Goal: Communication & Community: Answer question/provide support

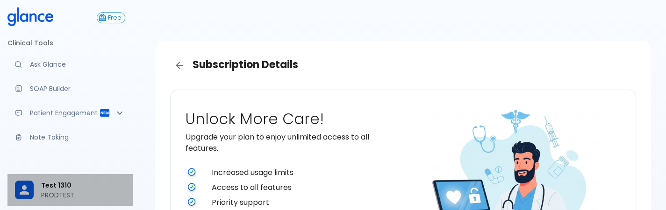
click at [64, 186] on span "Test 1310" at bounding box center [83, 186] width 84 height 10
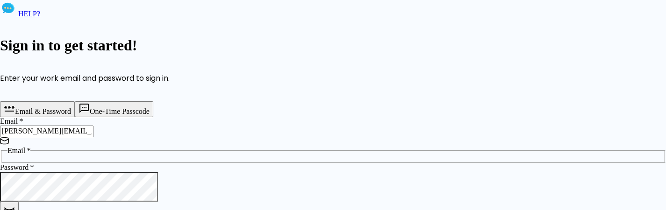
click at [94, 137] on input "[PERSON_NAME][EMAIL_ADDRESS][DOMAIN_NAME]" at bounding box center [47, 131] width 94 height 11
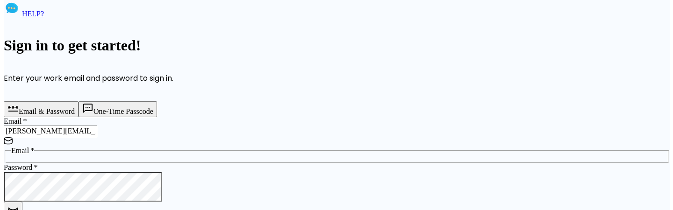
scroll to position [97, 0]
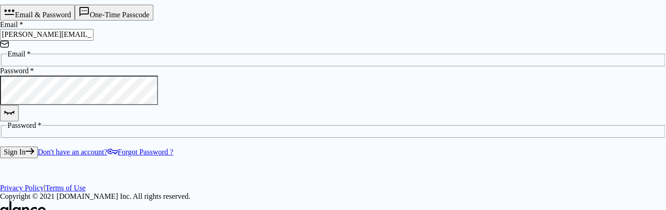
click at [153, 21] on button "One-Time Passcode" at bounding box center [114, 13] width 79 height 16
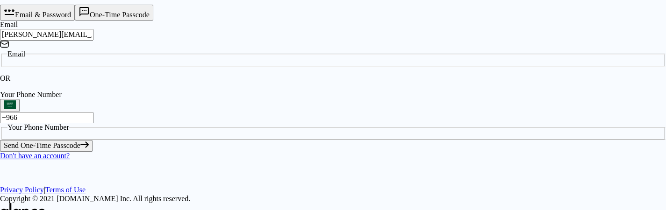
click at [93, 152] on button "Send One-Time Passcode" at bounding box center [46, 145] width 93 height 11
type input "8"
type input "4"
type input "8"
type input "7"
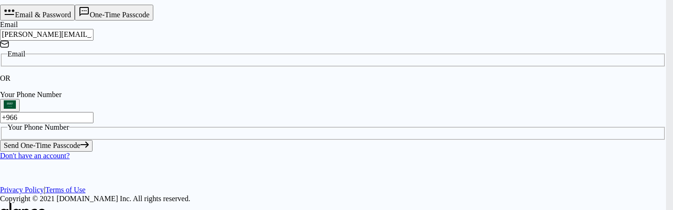
type input "5"
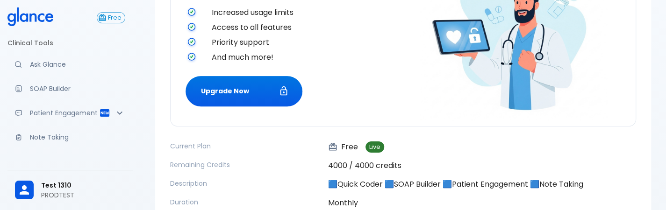
scroll to position [162, 0]
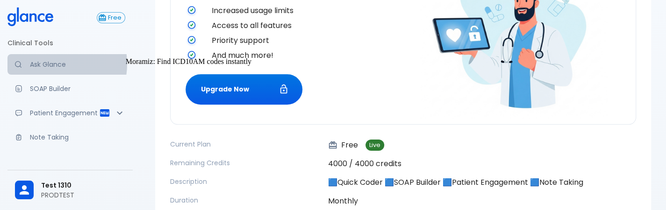
click at [48, 64] on p "Ask Glance" at bounding box center [77, 64] width 95 height 9
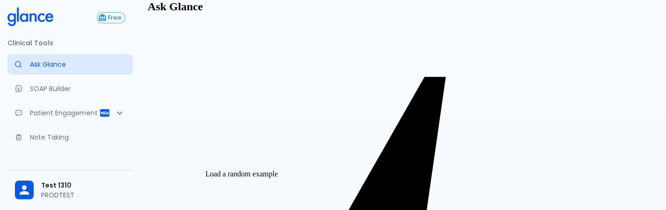
type textarea "30F, weight loss, [MEDICAL_DATA], [MEDICAL_DATA], HR 121, [MEDICAL_DATA], TSH u…"
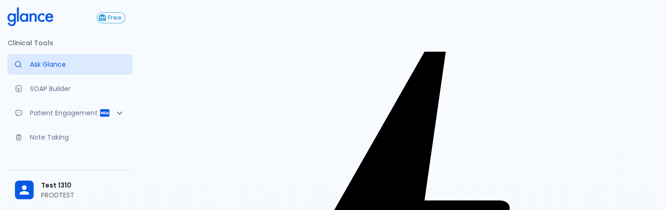
drag, startPoint x: 487, startPoint y: 155, endPoint x: 546, endPoint y: 180, distance: 64.5
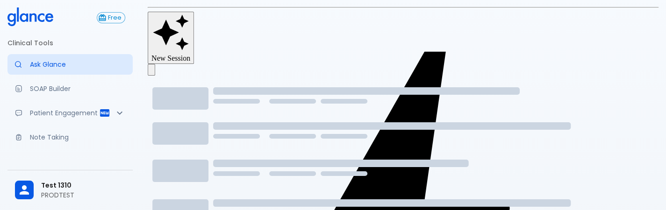
scroll to position [51, 0]
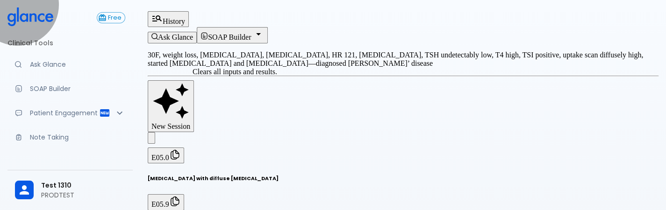
click at [194, 81] on button "New Session" at bounding box center [171, 106] width 46 height 52
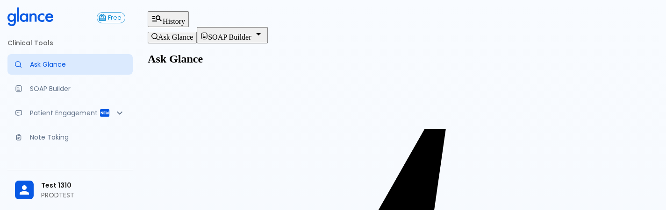
scroll to position [52, 0]
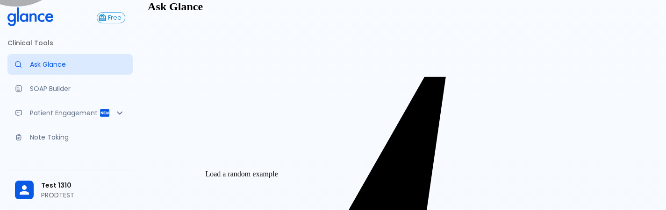
type textarea "62M, HTN, acute tearing [MEDICAL_DATA] to back, BP 170/95, asymmetric pulses, C…"
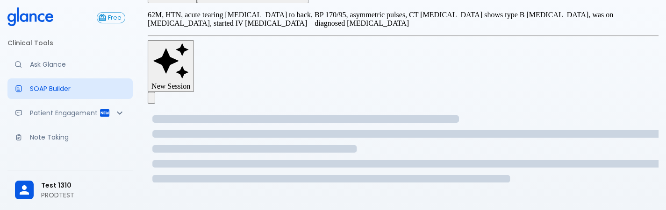
scroll to position [52, 0]
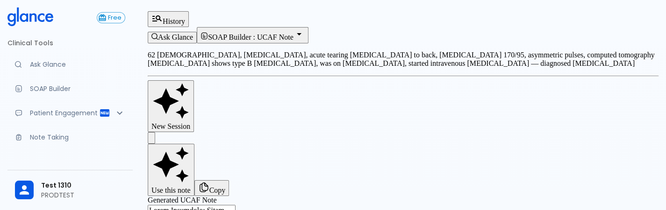
click at [309, 27] on button "SOAP Builder : UCAF Note" at bounding box center [253, 35] width 112 height 16
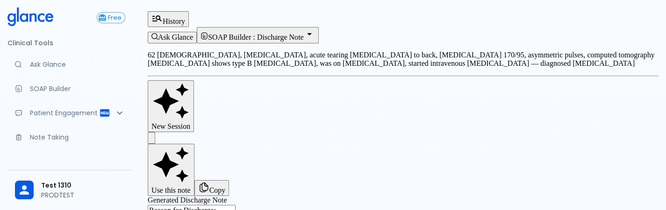
click at [318, 27] on button "SOAP Builder : Discharge Note" at bounding box center [258, 35] width 122 height 16
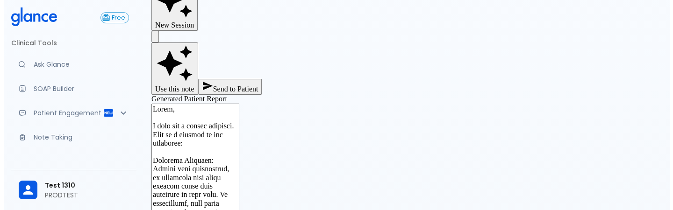
scroll to position [102, 0]
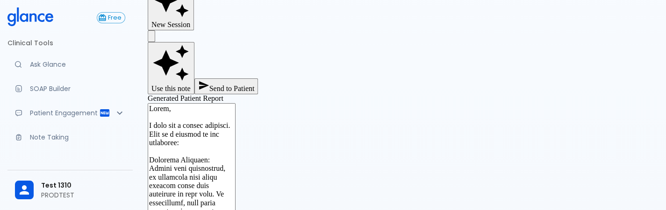
click at [259, 79] on button "Send to Patient" at bounding box center [227, 87] width 64 height 16
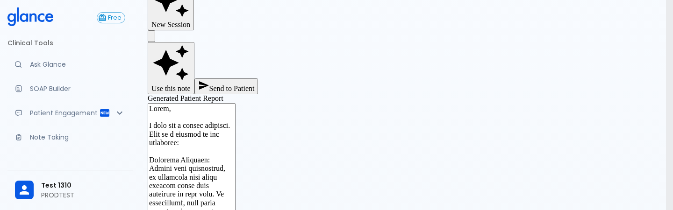
type input "9606"
type input "9606926484"
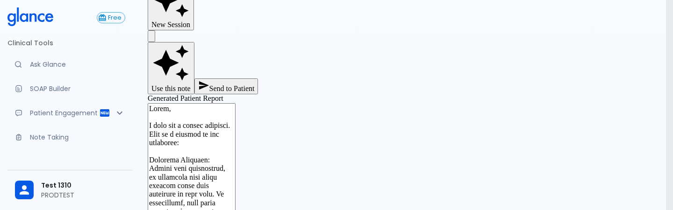
type input "789391"
type input "[PHONE_NUMBER]"
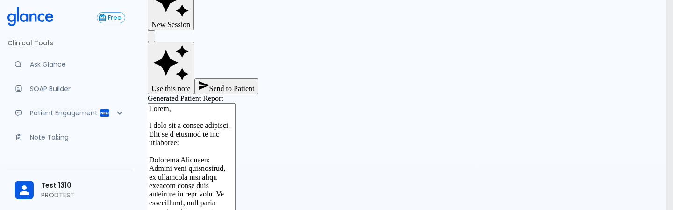
scroll to position [287, 0]
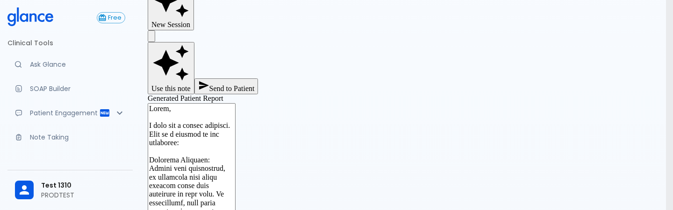
scroll to position [51, 0]
type input "+966"
type textarea "Hello, I wish you a speedy recovery. This is a summary of the encounter: Clinic…"
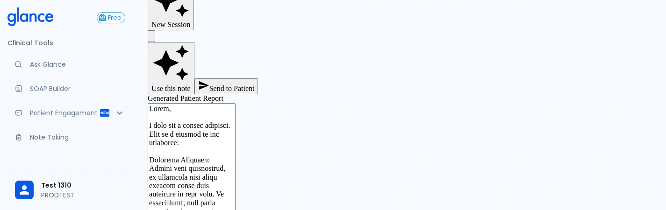
click at [259, 79] on button "Send to Patient" at bounding box center [227, 87] width 64 height 16
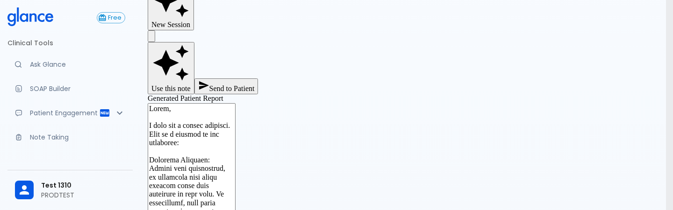
type input "[PHONE_NUMBER]"
type input "awertyu"
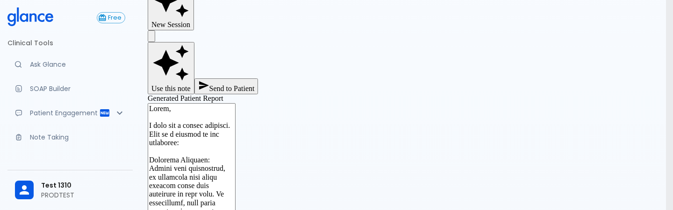
type input "828461"
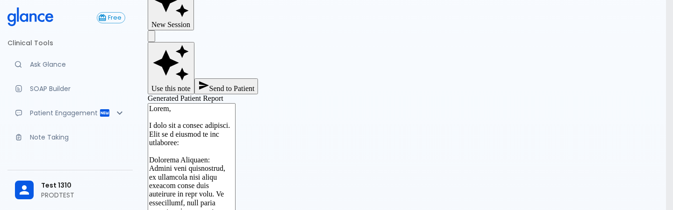
scroll to position [86, 0]
type input "+966"
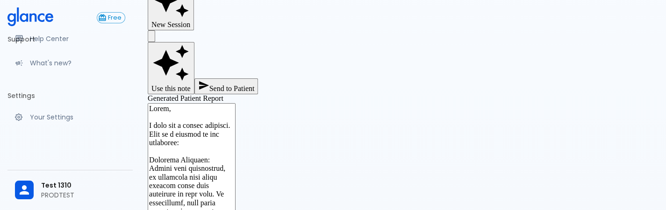
scroll to position [157, 0]
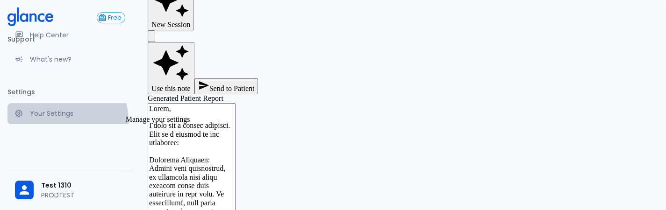
click at [45, 124] on link "Your Settings" at bounding box center [69, 113] width 125 height 21
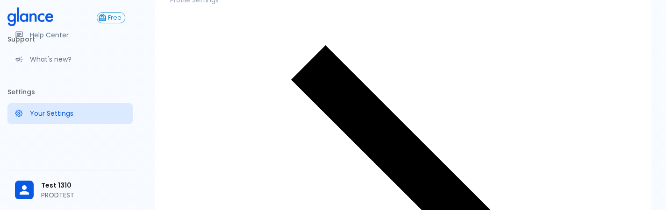
scroll to position [125, 0]
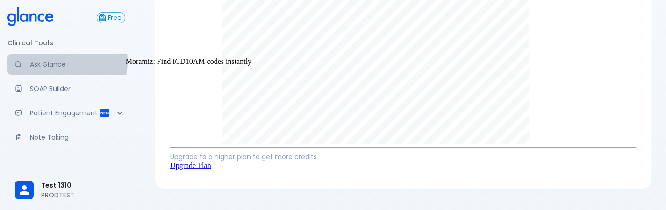
click at [58, 61] on p "Ask Glance" at bounding box center [77, 64] width 95 height 9
